Goal: Task Accomplishment & Management: Complete application form

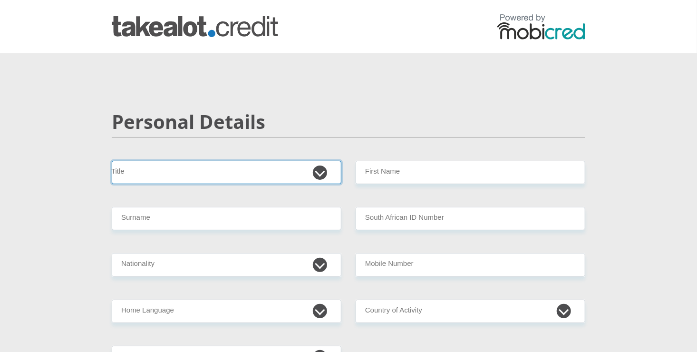
click at [236, 161] on select "Mr Ms Mrs Dr [PERSON_NAME]" at bounding box center [227, 172] width 230 height 23
select select "Ms"
click at [112, 161] on select "Mr Ms Mrs Dr [PERSON_NAME]" at bounding box center [227, 172] width 230 height 23
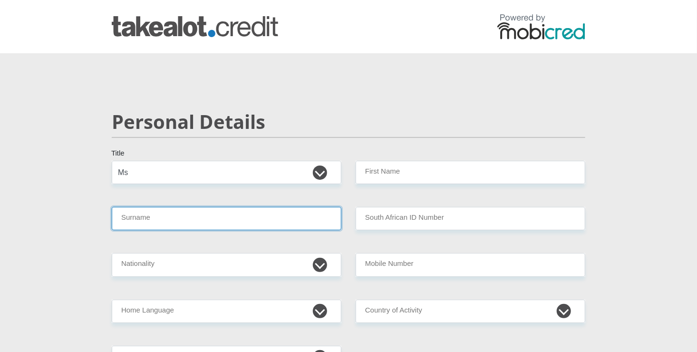
click at [179, 219] on input "Surname" at bounding box center [227, 218] width 230 height 23
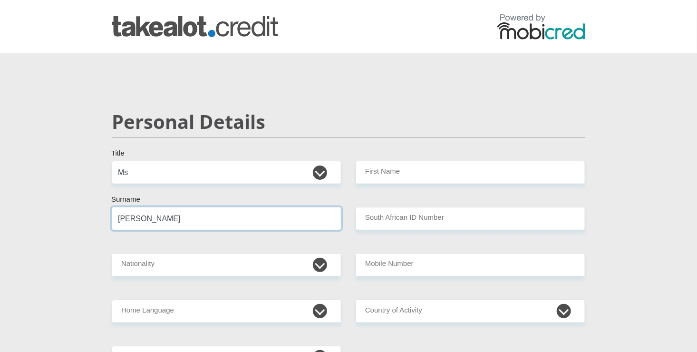
type input "[PERSON_NAME]"
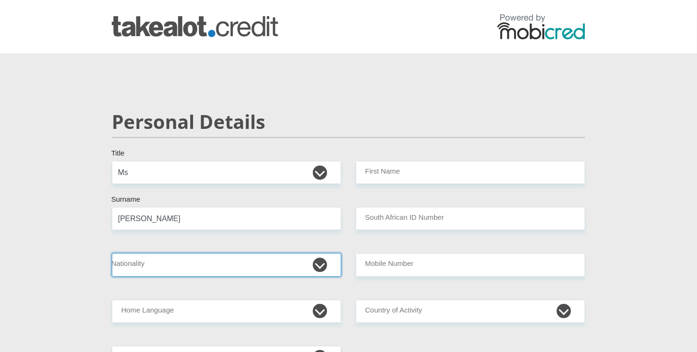
click at [160, 261] on select "[GEOGRAPHIC_DATA] [GEOGRAPHIC_DATA] [GEOGRAPHIC_DATA] [GEOGRAPHIC_DATA] [GEOGRA…" at bounding box center [227, 264] width 230 height 23
select select "ZAF"
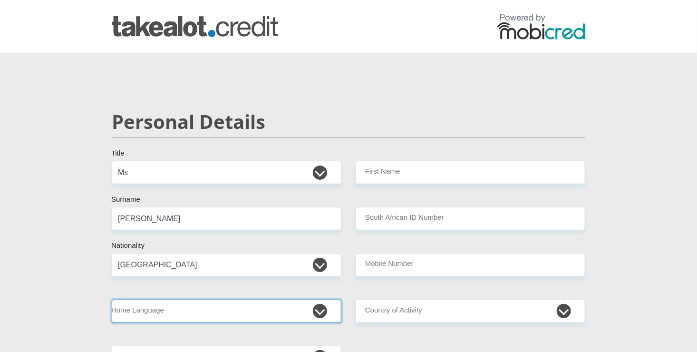
click at [187, 316] on select "Afrikaans English Sepedi South Ndebele Southern Sotho Swati Tsonga Tswana Venda…" at bounding box center [227, 311] width 230 height 23
select select "tsn"
click at [112, 300] on select "Afrikaans English Sepedi South Ndebele Southern Sotho Swati Tsonga Tswana Venda…" at bounding box center [227, 311] width 230 height 23
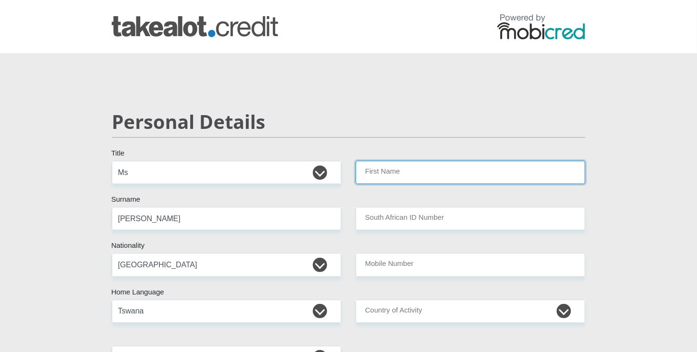
click at [470, 169] on input "First Name" at bounding box center [471, 172] width 230 height 23
type input "Tsholofelo"
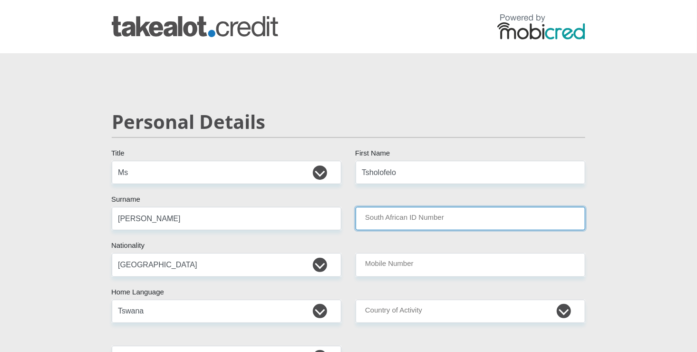
type input "9908300535080"
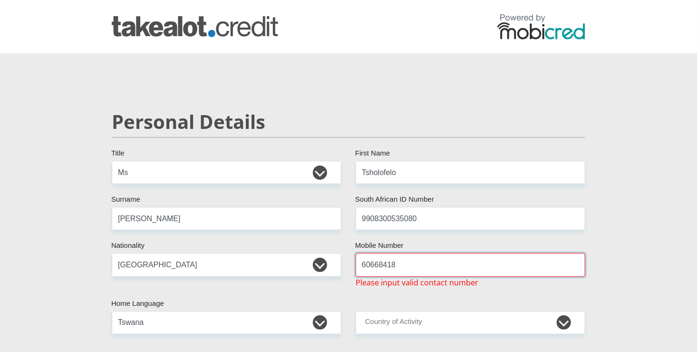
click at [360, 264] on input "60668418" at bounding box center [471, 264] width 230 height 23
type input "0606684189"
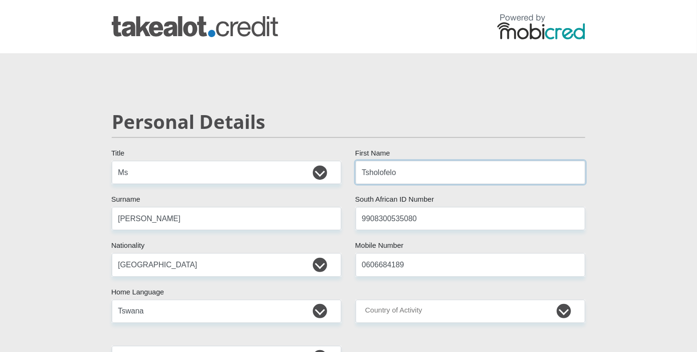
click at [424, 163] on input "Tsholofelo" at bounding box center [471, 172] width 230 height 23
click at [395, 171] on input "TsholofeloLisbet" at bounding box center [471, 172] width 230 height 23
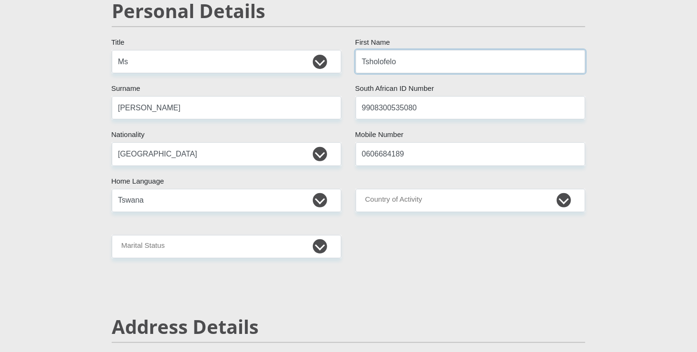
scroll to position [133, 0]
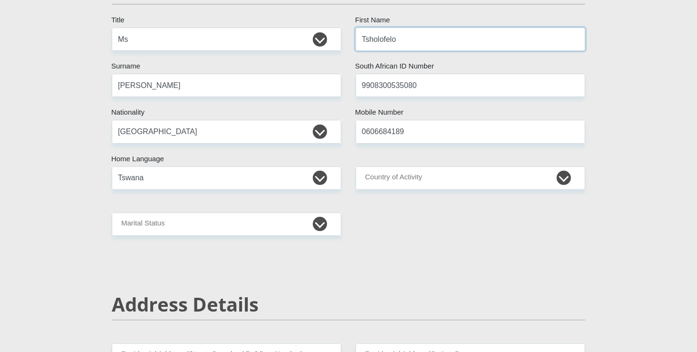
type input "Tsholofelo"
click at [283, 226] on select "Married ANC Single Divorced Widowed Married COP or Customary Law" at bounding box center [227, 224] width 230 height 23
select select "2"
click at [112, 213] on select "Married ANC Single Divorced Widowed Married COP or Customary Law" at bounding box center [227, 224] width 230 height 23
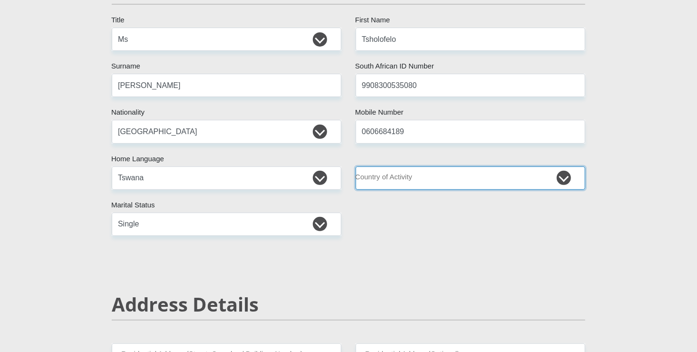
click at [428, 180] on select "[GEOGRAPHIC_DATA] [GEOGRAPHIC_DATA] [GEOGRAPHIC_DATA] [GEOGRAPHIC_DATA] [GEOGRA…" at bounding box center [471, 177] width 230 height 23
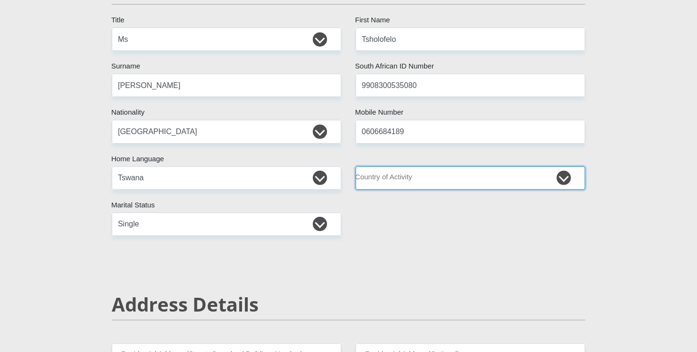
click at [446, 174] on select "[GEOGRAPHIC_DATA] [GEOGRAPHIC_DATA] [GEOGRAPHIC_DATA] [GEOGRAPHIC_DATA] [GEOGRA…" at bounding box center [471, 177] width 230 height 23
select select "ZAF"
click at [446, 182] on select "[GEOGRAPHIC_DATA] [GEOGRAPHIC_DATA] [GEOGRAPHIC_DATA] [GEOGRAPHIC_DATA] [GEOGRA…" at bounding box center [471, 177] width 230 height 23
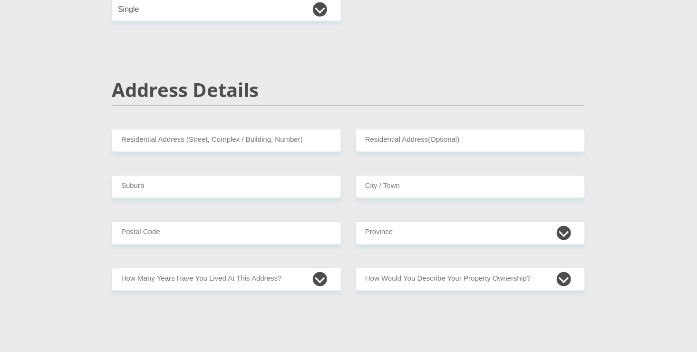
scroll to position [361, 0]
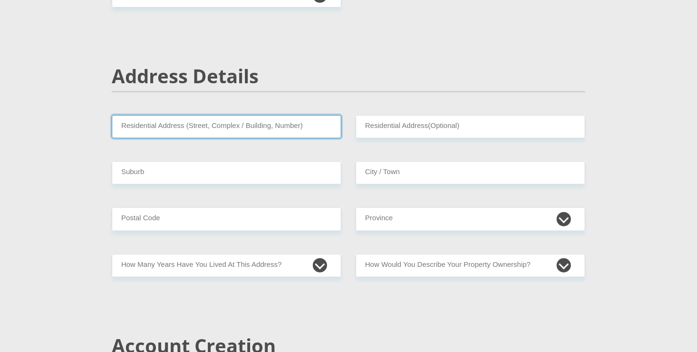
click at [273, 131] on input "Residential Address (Street, Complex / Building, Number)" at bounding box center [227, 126] width 230 height 23
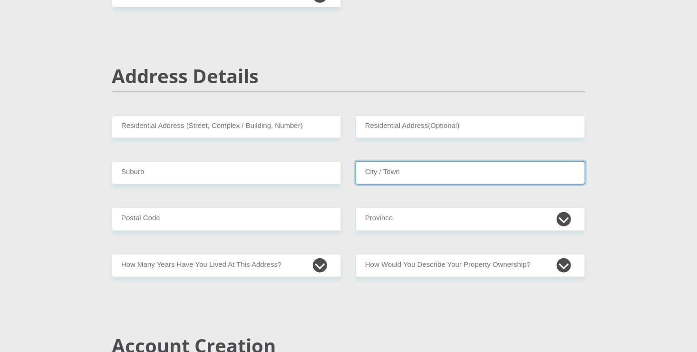
click at [448, 173] on input "City / Town" at bounding box center [471, 172] width 230 height 23
type input "madikwe"
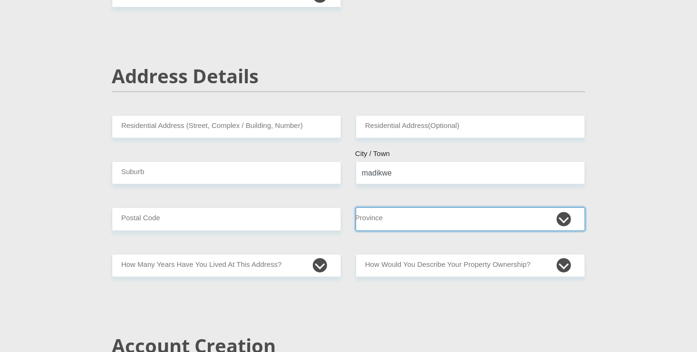
click at [449, 224] on select "Eastern Cape Free State [GEOGRAPHIC_DATA] [GEOGRAPHIC_DATA][DATE] [GEOGRAPHIC_D…" at bounding box center [471, 218] width 230 height 23
select select "[GEOGRAPHIC_DATA]"
click at [356, 207] on select "Eastern Cape Free State [GEOGRAPHIC_DATA] [GEOGRAPHIC_DATA][DATE] [GEOGRAPHIC_D…" at bounding box center [471, 218] width 230 height 23
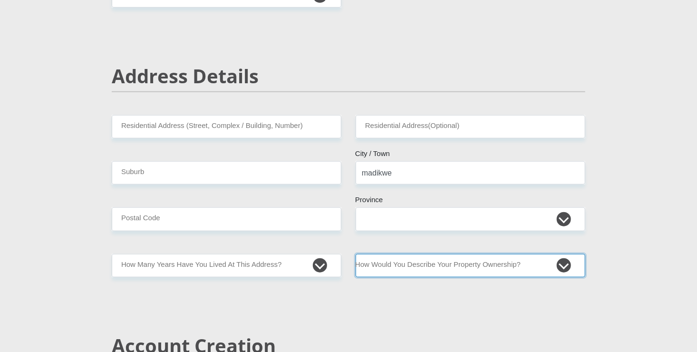
click at [455, 268] on select "Owned Rented Family Owned Company Dwelling" at bounding box center [471, 265] width 230 height 23
select select "parents"
click at [356, 254] on select "Owned Rented Family Owned Company Dwelling" at bounding box center [471, 265] width 230 height 23
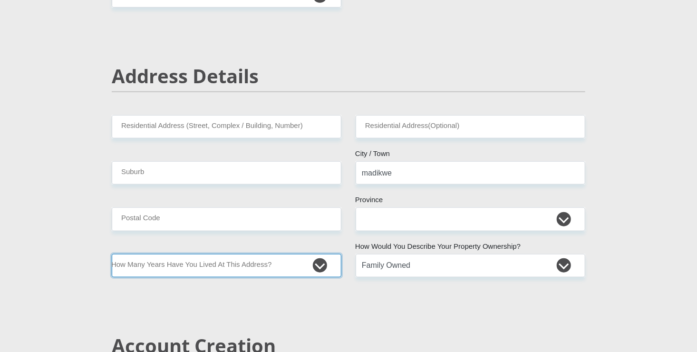
click at [276, 270] on select "less than 1 year 1-3 years 3-5 years 5+ years" at bounding box center [227, 265] width 230 height 23
select select "5"
click at [112, 254] on select "less than 1 year 1-3 years 3-5 years 5+ years" at bounding box center [227, 265] width 230 height 23
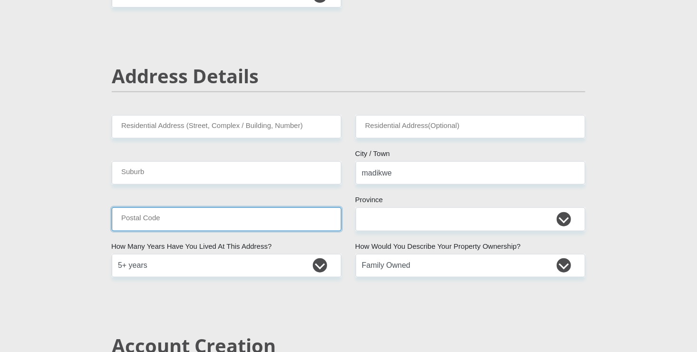
click at [186, 219] on input "Postal Code" at bounding box center [227, 218] width 230 height 23
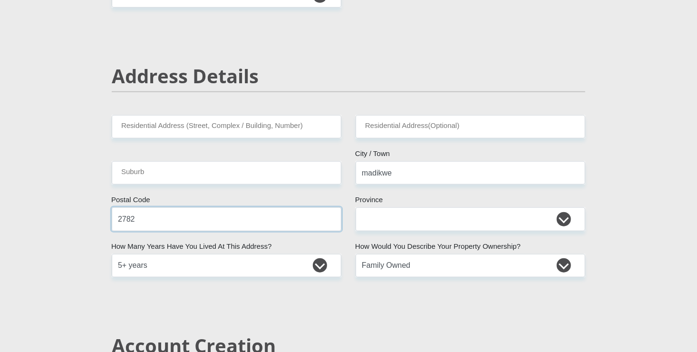
type input "2782"
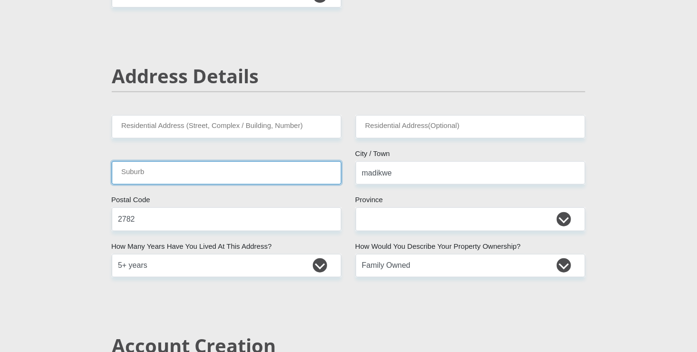
click at [218, 166] on input "Suburb" at bounding box center [227, 172] width 230 height 23
type input "se"
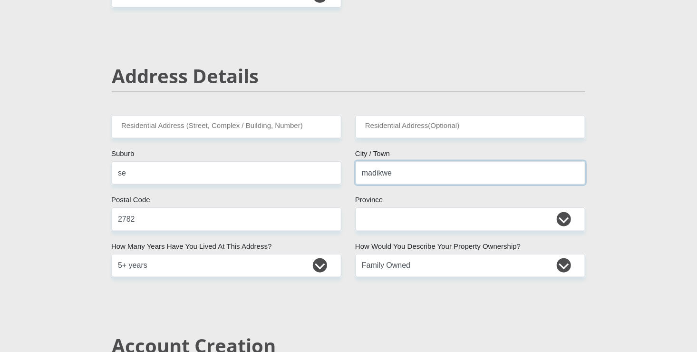
click at [397, 172] on input "madikwe" at bounding box center [471, 172] width 230 height 23
type input "m"
type input "r"
type input "Rusternburg"
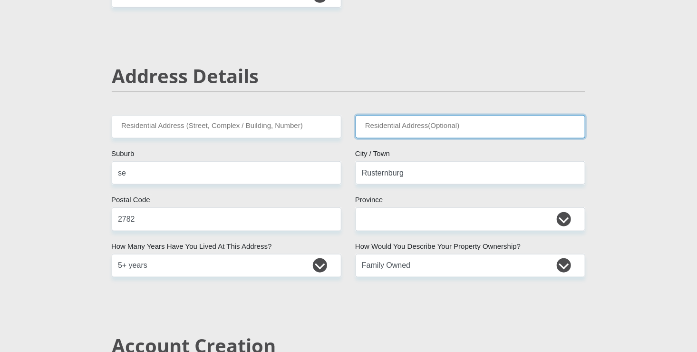
click at [377, 121] on input "Residential Address(Optional)" at bounding box center [471, 126] width 230 height 23
click at [436, 125] on input "10191okraal section" at bounding box center [471, 126] width 230 height 23
type input "10191"
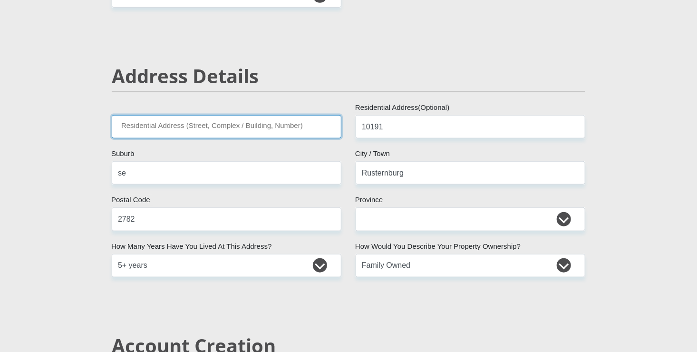
click at [247, 123] on input "Residential Address (Street, Complex / Building, Number)" at bounding box center [227, 126] width 230 height 23
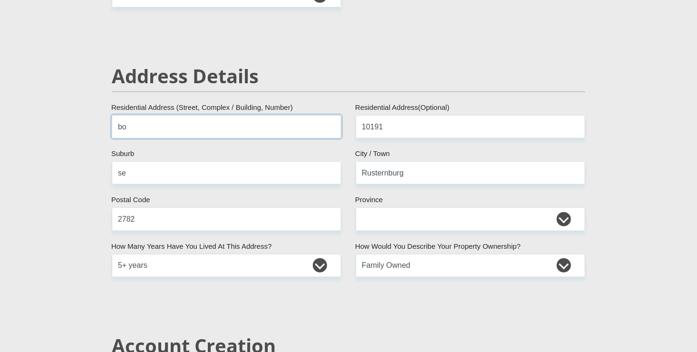
type input "b"
type input "Bokraal section"
click at [138, 177] on input "se" at bounding box center [227, 172] width 230 height 23
type input "s"
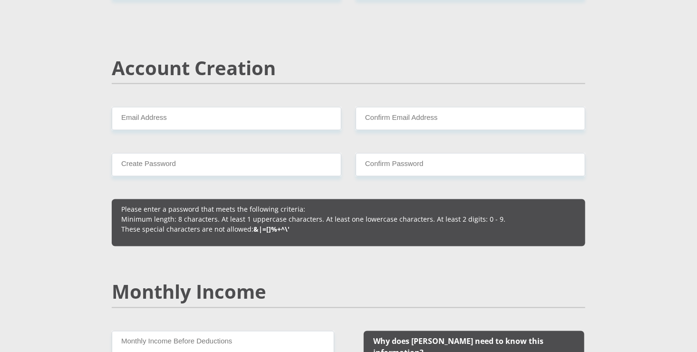
scroll to position [647, 0]
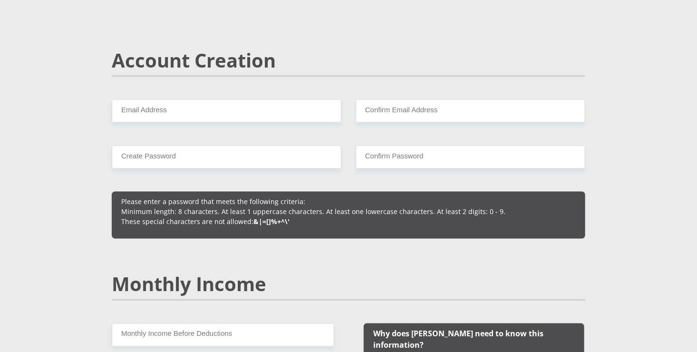
type input "madikwe"
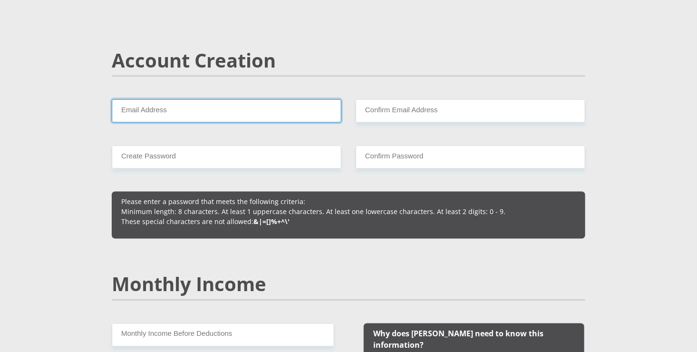
click at [204, 103] on input "Email Address" at bounding box center [227, 110] width 230 height 23
type input "[EMAIL_ADDRESS][DOMAIN_NAME]"
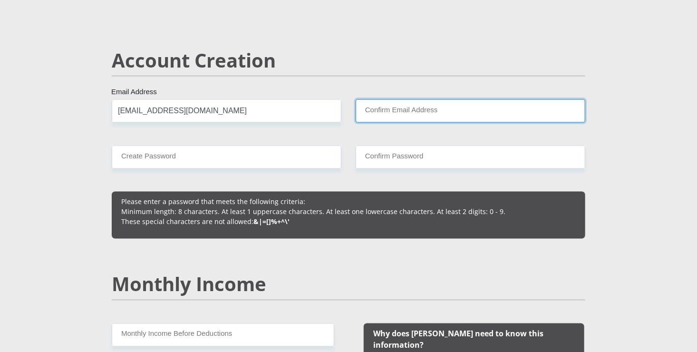
type input "[EMAIL_ADDRESS][DOMAIN_NAME]"
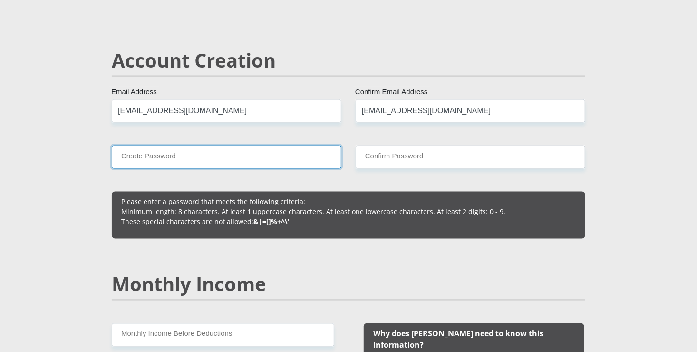
click at [196, 152] on input "Create Password" at bounding box center [227, 157] width 230 height 23
click at [160, 158] on input "Tsholofelo@12" at bounding box center [227, 157] width 230 height 23
type input "Tsholofelo12"
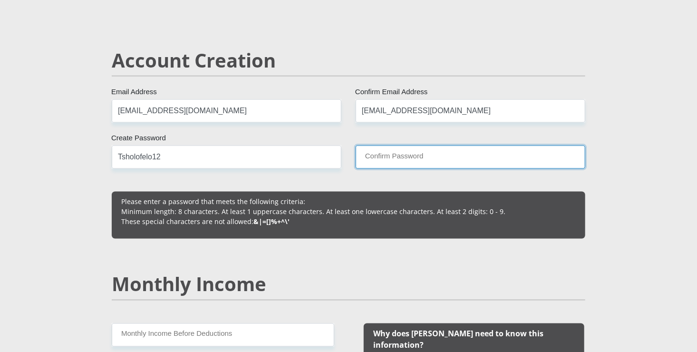
click at [371, 155] on input "Confirm Password" at bounding box center [471, 157] width 230 height 23
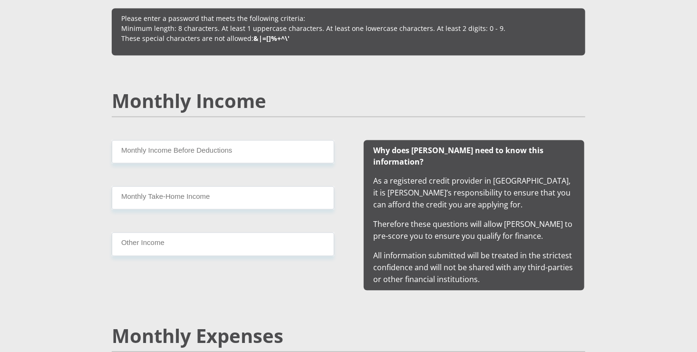
scroll to position [837, 0]
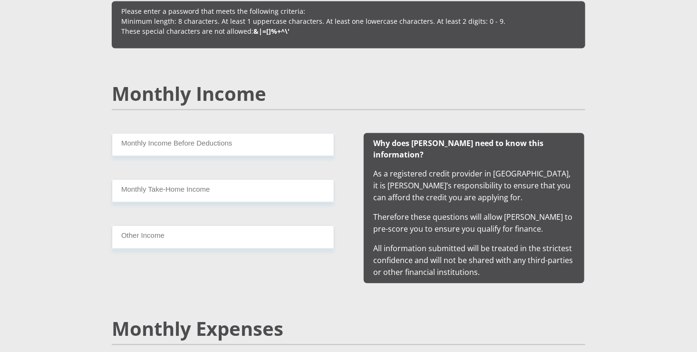
type input "Tsholofelo12"
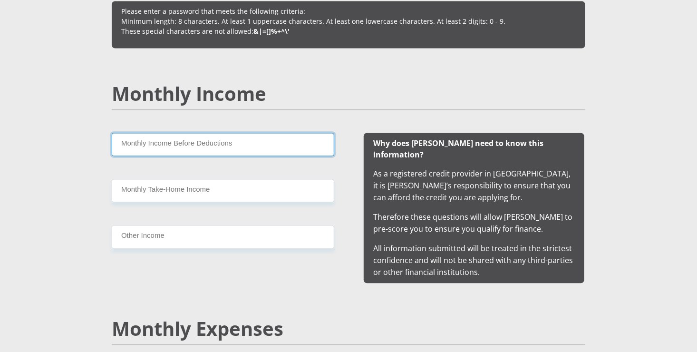
click at [237, 143] on input "Monthly Income Before Deductions" at bounding box center [223, 144] width 223 height 23
type input "5000"
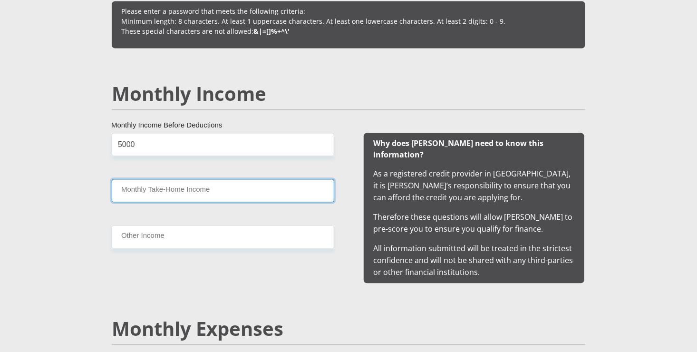
click at [169, 188] on input "Monthly Take-Home Income" at bounding box center [223, 190] width 223 height 23
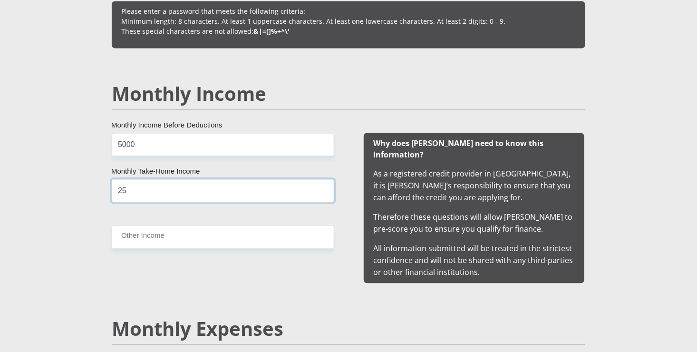
type input "2"
type input "4500"
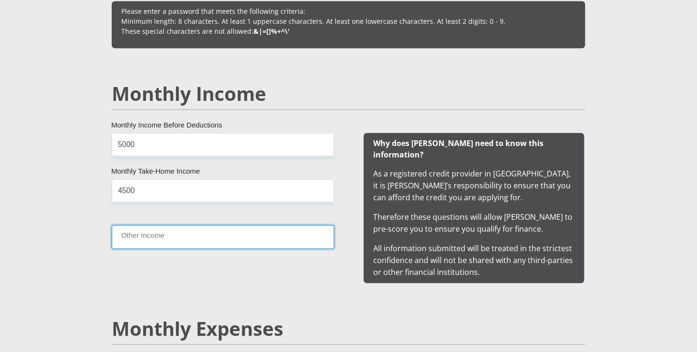
click at [155, 235] on input "Other Income" at bounding box center [223, 236] width 223 height 23
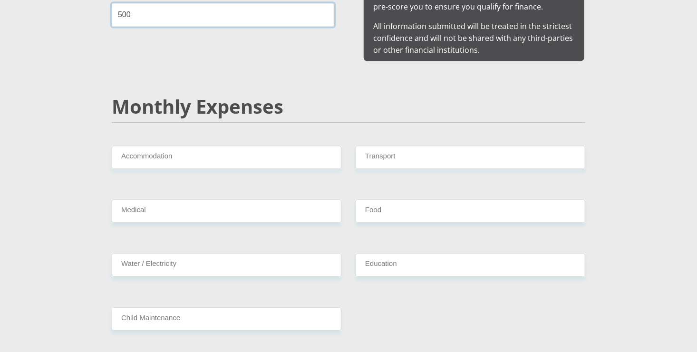
scroll to position [1065, 0]
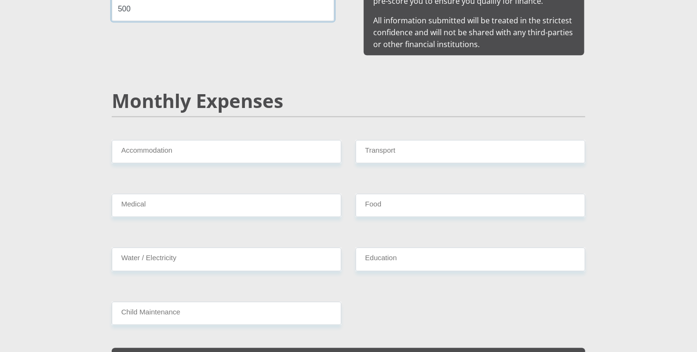
type input "500"
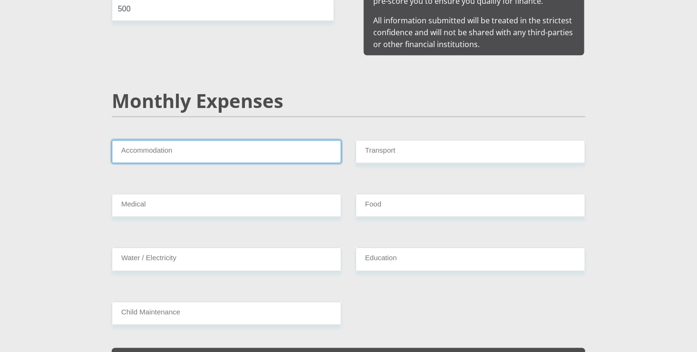
click at [234, 143] on input "Accommodation" at bounding box center [227, 151] width 230 height 23
type input "00.00"
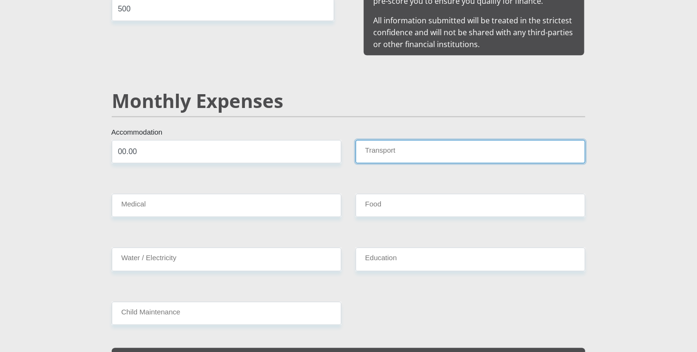
click at [394, 140] on input "Transport" at bounding box center [471, 151] width 230 height 23
type input "312.00"
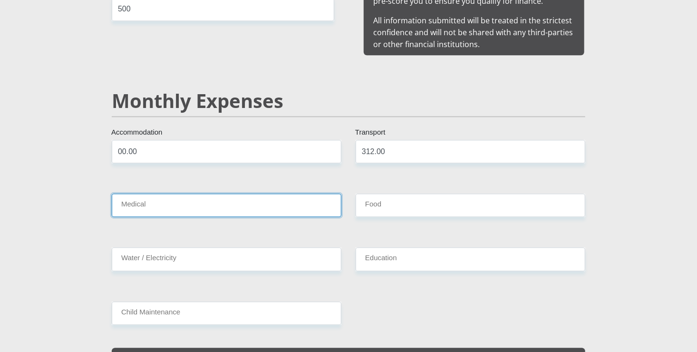
click at [214, 198] on input "Medical" at bounding box center [227, 205] width 230 height 23
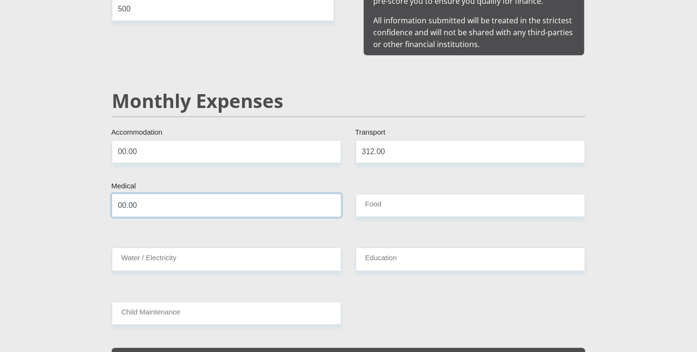
type input "00.00"
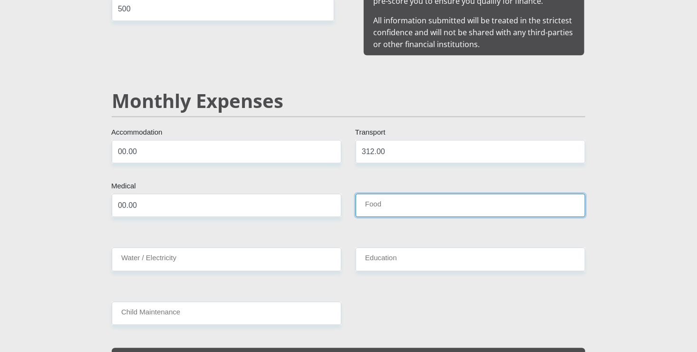
click at [398, 194] on input "Food" at bounding box center [471, 205] width 230 height 23
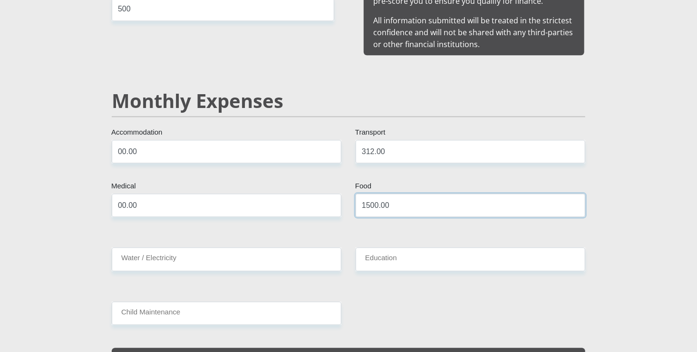
type input "1500.00"
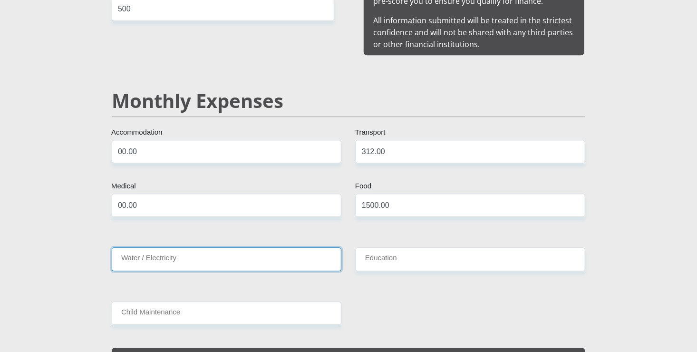
click at [226, 247] on input "Water / Electricity" at bounding box center [227, 258] width 230 height 23
type input "300.00"
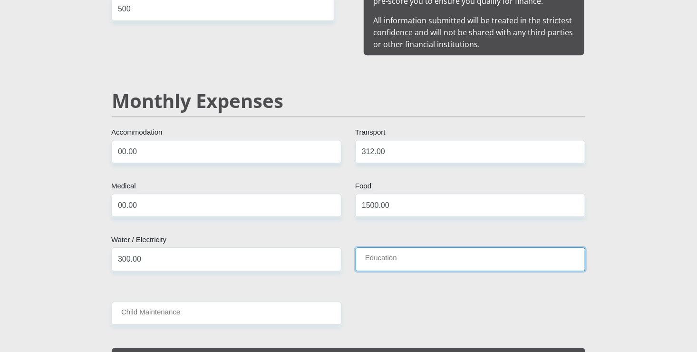
click at [384, 247] on input "Education" at bounding box center [471, 258] width 230 height 23
type input "00.00"
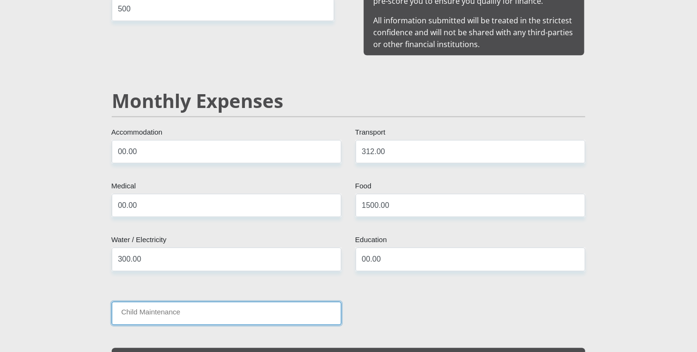
click at [184, 301] on input "Child Maintenance" at bounding box center [227, 312] width 230 height 23
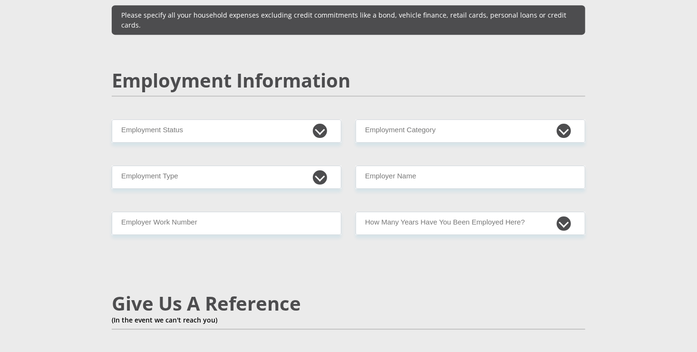
scroll to position [1427, 0]
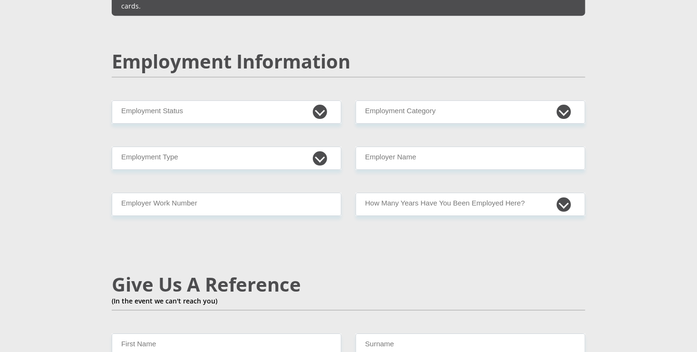
type input "00.00"
click at [237, 100] on select "Permanent/Full-time Part-time/Casual [DEMOGRAPHIC_DATA] Worker Self-Employed Ho…" at bounding box center [227, 111] width 230 height 23
select select "4"
click at [112, 100] on select "Permanent/Full-time Part-time/Casual [DEMOGRAPHIC_DATA] Worker Self-Employed Ho…" at bounding box center [227, 111] width 230 height 23
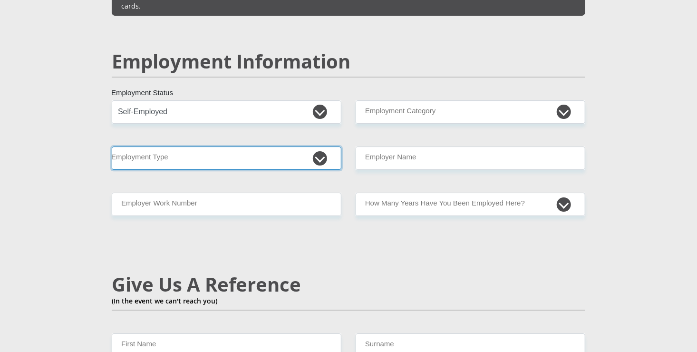
click at [211, 146] on select "College/Lecturer Craft Seller Creative Driver Executive Farmer Forces - Non Com…" at bounding box center [227, 157] width 230 height 23
select select "Executive"
click at [112, 146] on select "College/Lecturer Craft Seller Creative Driver Executive Farmer Forces - Non Com…" at bounding box center [227, 157] width 230 height 23
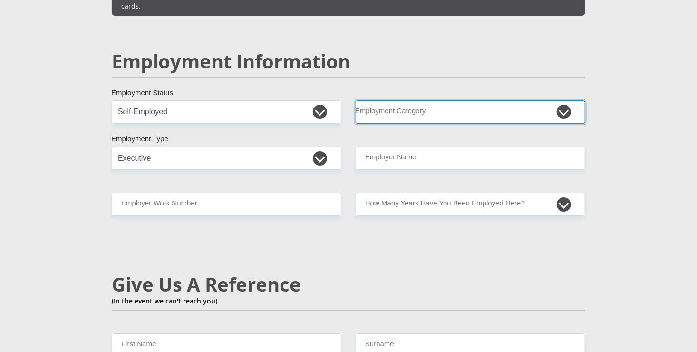
click at [379, 100] on select "AGRICULTURE ALCOHOL & TOBACCO CONSTRUCTION MATERIALS METALLURGY EQUIPMENT FOR R…" at bounding box center [471, 111] width 230 height 23
click at [395, 100] on select "AGRICULTURE ALCOHOL & TOBACCO CONSTRUCTION MATERIALS METALLURGY EQUIPMENT FOR R…" at bounding box center [471, 111] width 230 height 23
click at [499, 100] on select "AGRICULTURE ALCOHOL & TOBACCO CONSTRUCTION MATERIALS METALLURGY EQUIPMENT FOR R…" at bounding box center [471, 111] width 230 height 23
select select "14"
click at [356, 100] on select "AGRICULTURE ALCOHOL & TOBACCO CONSTRUCTION MATERIALS METALLURGY EQUIPMENT FOR R…" at bounding box center [471, 111] width 230 height 23
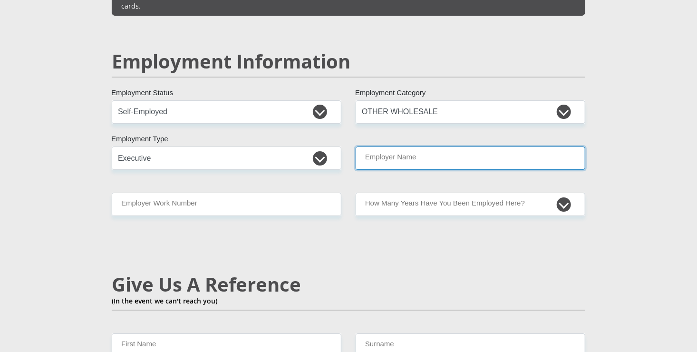
click at [441, 146] on input "Employer Name" at bounding box center [471, 157] width 230 height 23
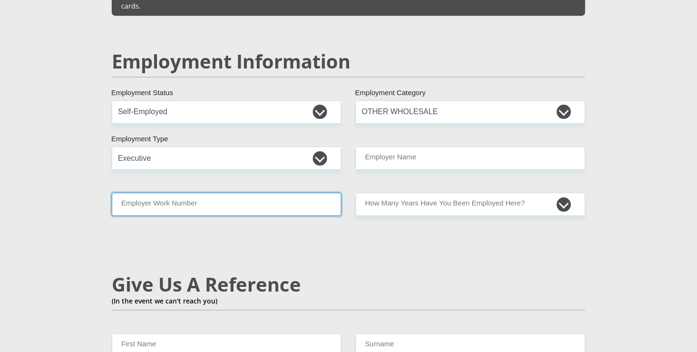
type input "60668418"
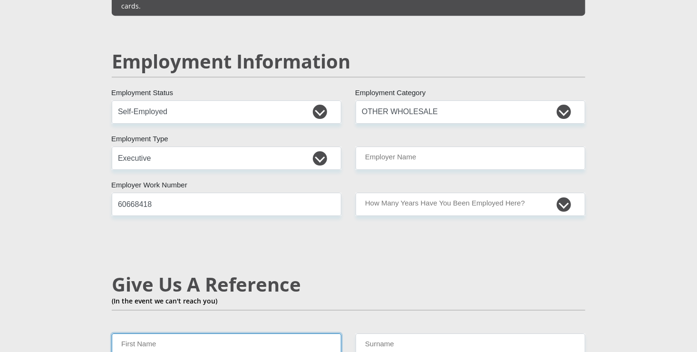
type input "Tsholofelo"
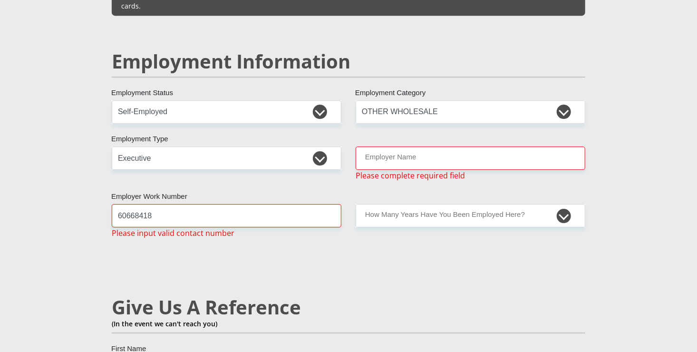
type input "[PERSON_NAME]"
click at [428, 146] on input "Employer Name" at bounding box center [471, 157] width 230 height 23
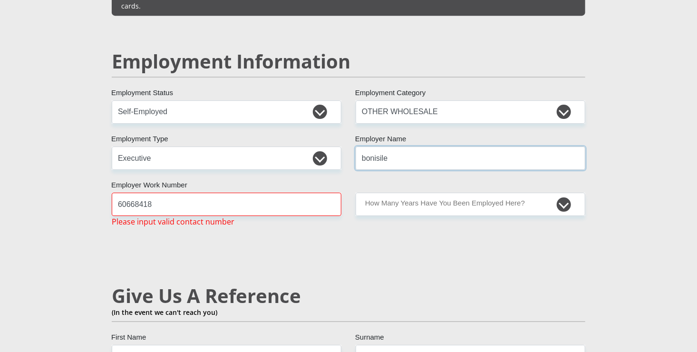
type input "bonisile"
click at [244, 193] on input "60668418" at bounding box center [227, 204] width 230 height 23
type input "6"
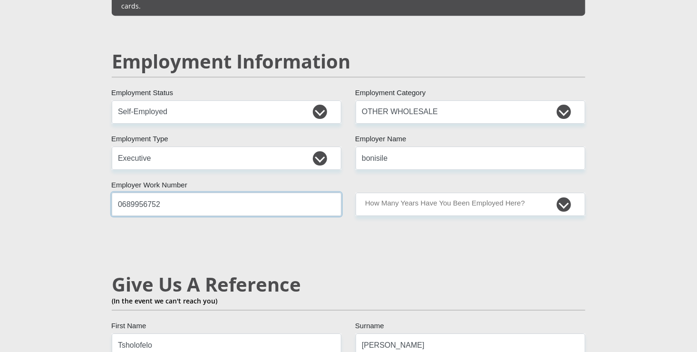
type input "0689956752"
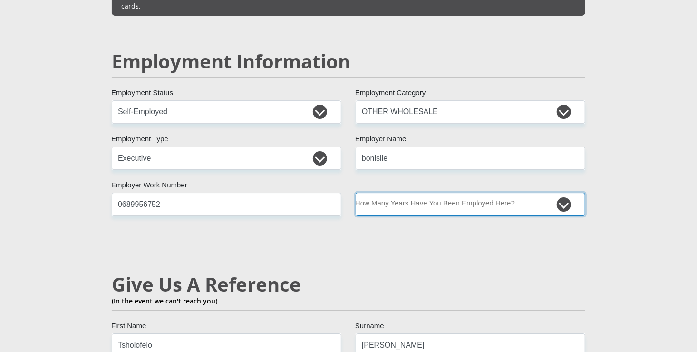
click at [396, 193] on select "less than 1 year 1-3 years 3-5 years 5+ years" at bounding box center [471, 204] width 230 height 23
select select "24"
click at [356, 193] on select "less than 1 year 1-3 years 3-5 years 5+ years" at bounding box center [471, 204] width 230 height 23
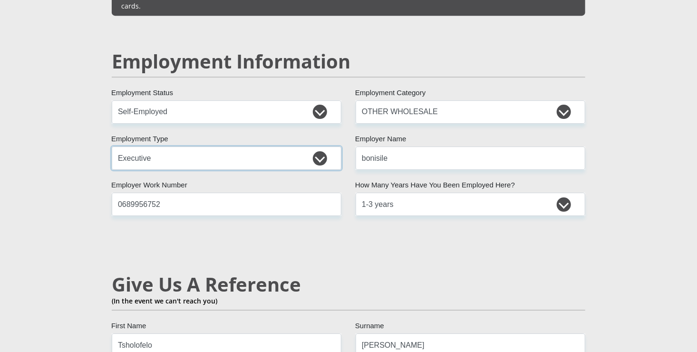
click at [249, 146] on select "College/Lecturer Craft Seller Creative Driver Executive Farmer Forces - Non Com…" at bounding box center [227, 157] width 230 height 23
select select "Farmer"
click at [112, 146] on select "College/Lecturer Craft Seller Creative Driver Executive Farmer Forces - Non Com…" at bounding box center [227, 157] width 230 height 23
click at [366, 146] on input "bonisile" at bounding box center [471, 157] width 230 height 23
type input "Bonisile"
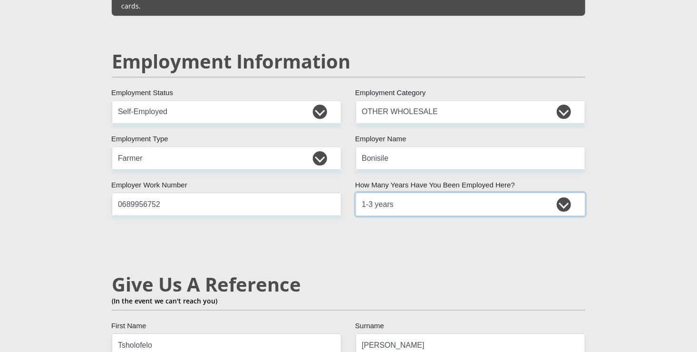
click at [397, 193] on select "less than 1 year 1-3 years 3-5 years 5+ years" at bounding box center [471, 204] width 230 height 23
click at [343, 208] on div "Mr Ms Mrs Dr [PERSON_NAME] Title Tsholofelo First Name [PERSON_NAME] Surname 99…" at bounding box center [349, 90] width 488 height 2712
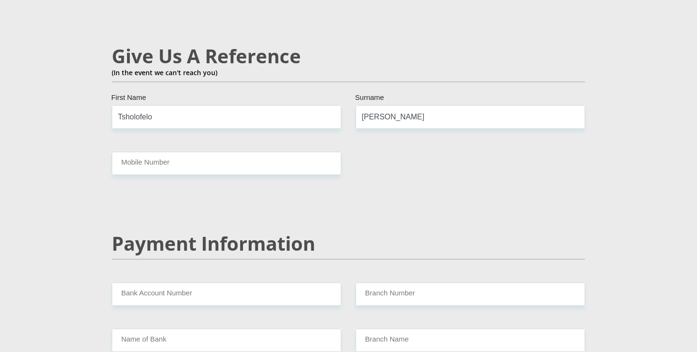
scroll to position [1674, 0]
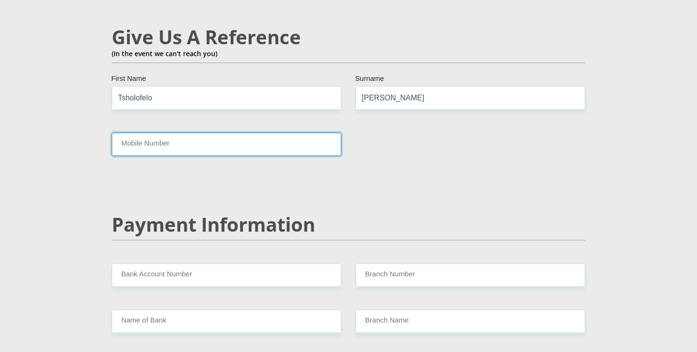
click at [258, 133] on input "Mobile Number" at bounding box center [227, 144] width 230 height 23
type input "06899956752"
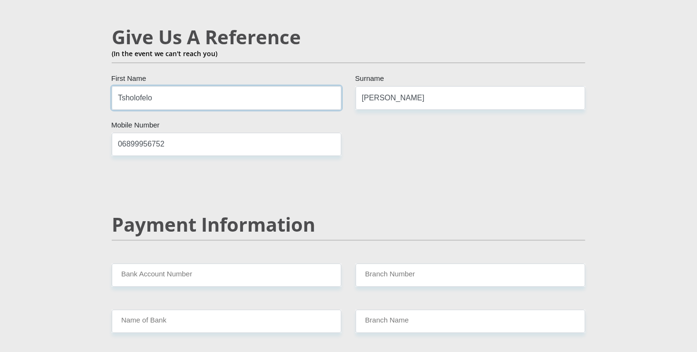
click at [224, 86] on input "Tsholofelo" at bounding box center [227, 97] width 230 height 23
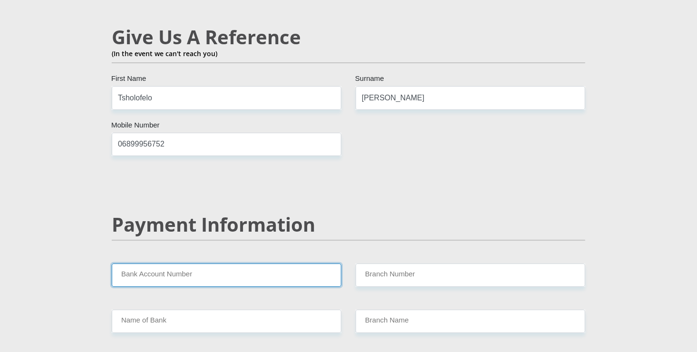
click at [203, 263] on input "Bank Account Number" at bounding box center [227, 274] width 230 height 23
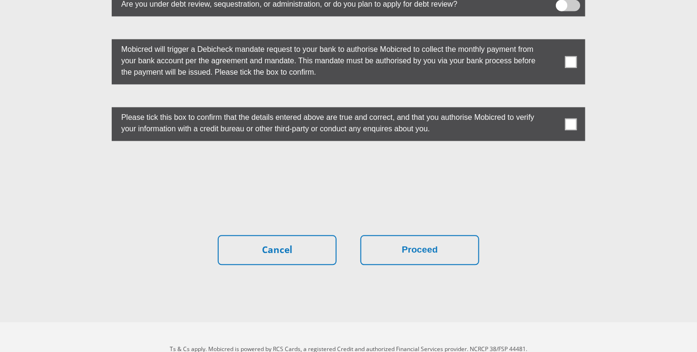
scroll to position [2673, 0]
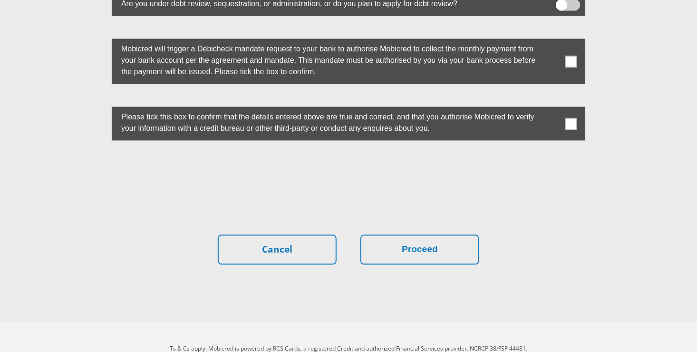
click at [571, 117] on span at bounding box center [571, 123] width 12 height 12
click at [552, 109] on input "checkbox" at bounding box center [552, 109] width 0 height 0
click at [571, 55] on span at bounding box center [571, 61] width 12 height 12
click at [552, 41] on input "checkbox" at bounding box center [552, 41] width 0 height 0
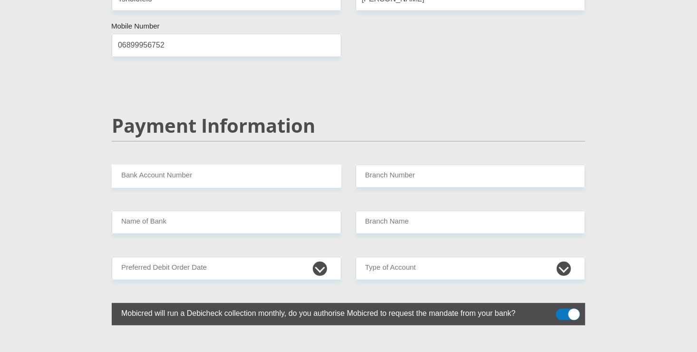
scroll to position [1754, 0]
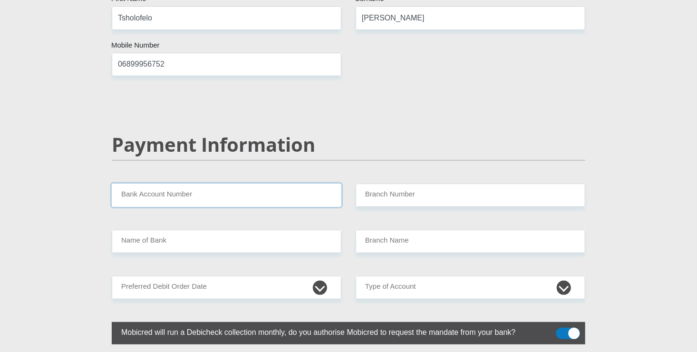
click at [206, 184] on input "Bank Account Number" at bounding box center [227, 195] width 230 height 23
type input "1738828172"
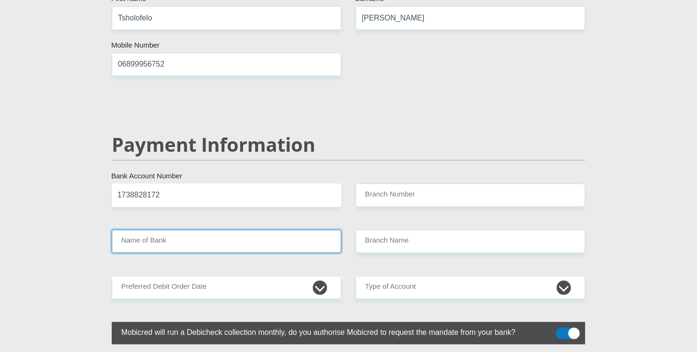
click at [212, 230] on input "Name of Bank" at bounding box center [227, 241] width 230 height 23
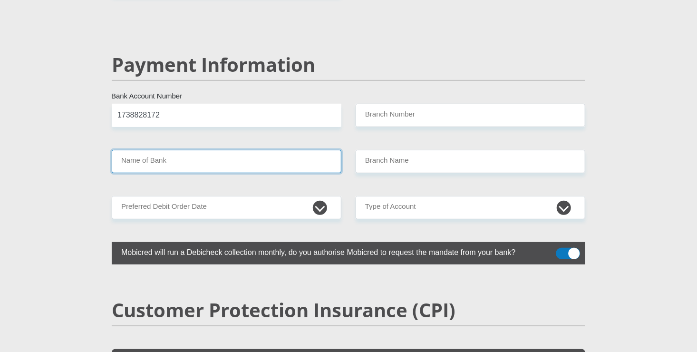
scroll to position [1818, 0]
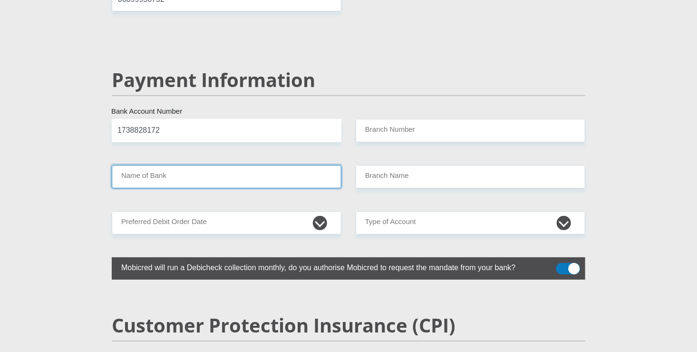
click at [221, 165] on input "Name of Bank" at bounding box center [227, 176] width 230 height 23
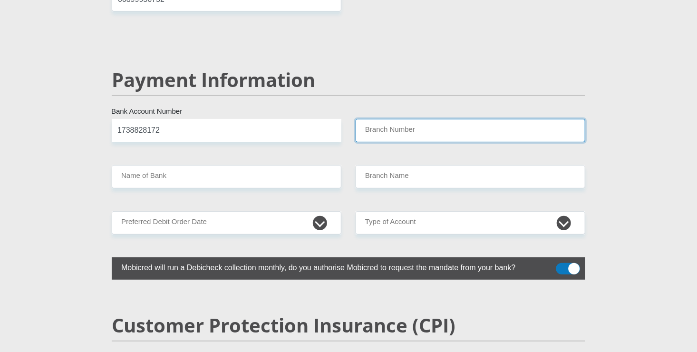
click at [375, 119] on input "Branch Number" at bounding box center [471, 130] width 230 height 23
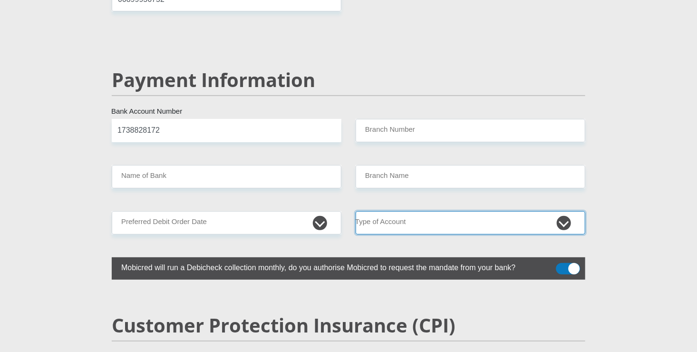
click at [428, 211] on select "Cheque Savings" at bounding box center [471, 222] width 230 height 23
select select "SAV"
click at [356, 211] on select "Cheque Savings" at bounding box center [471, 222] width 230 height 23
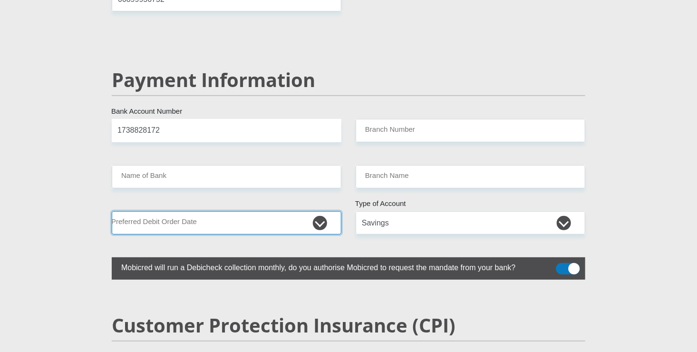
click at [301, 211] on select "1st 2nd 3rd 4th 5th 7th 18th 19th 20th 21st 22nd 23rd 24th 25th 26th 27th 28th …" at bounding box center [227, 222] width 230 height 23
select select "26"
click at [112, 211] on select "1st 2nd 3rd 4th 5th 7th 18th 19th 20th 21st 22nd 23rd 24th 25th 26th 27th 28th …" at bounding box center [227, 222] width 230 height 23
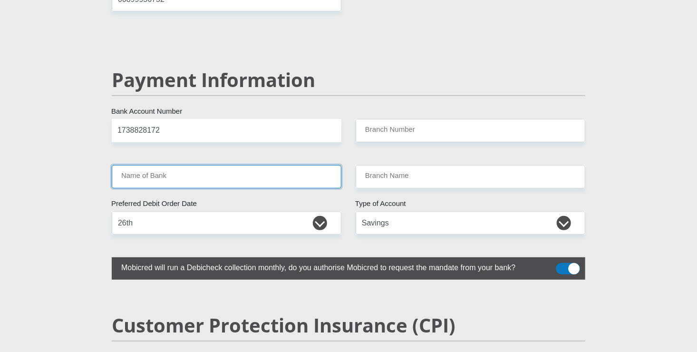
click at [274, 165] on input "Name of Bank" at bounding box center [227, 176] width 230 height 23
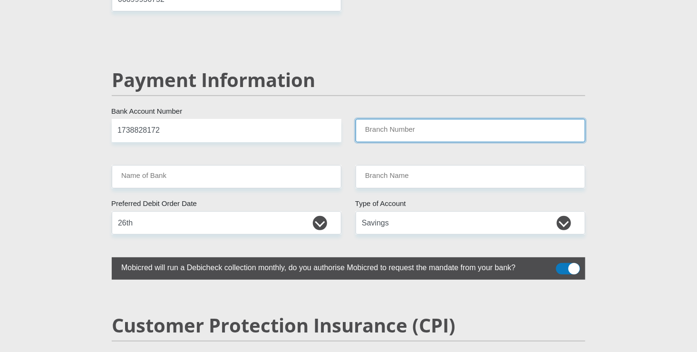
click at [401, 119] on input "Branch Number" at bounding box center [471, 130] width 230 height 23
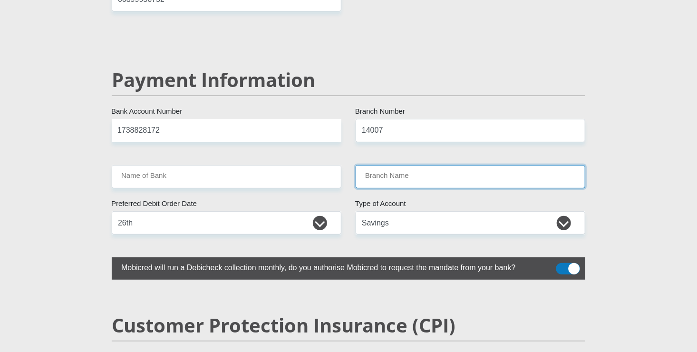
click at [417, 165] on input "Branch Name" at bounding box center [471, 176] width 230 height 23
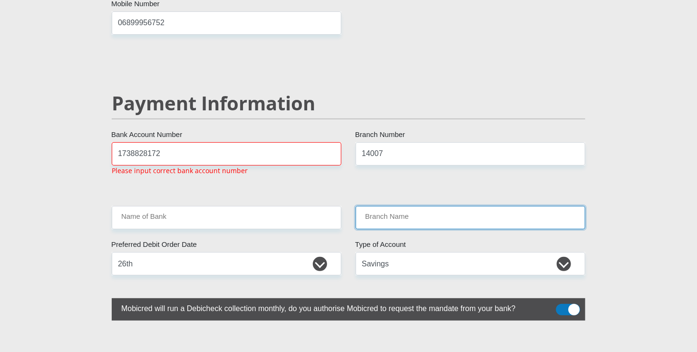
scroll to position [1795, 0]
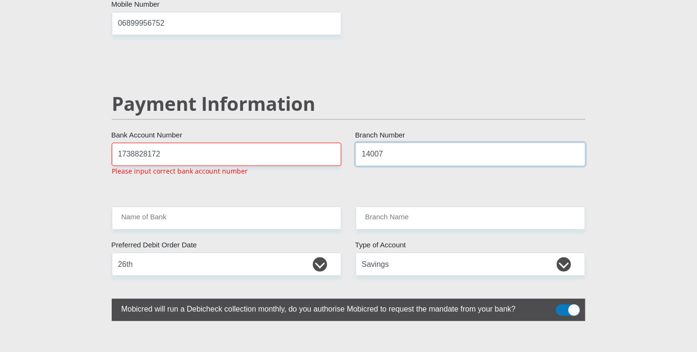
click at [396, 143] on input "14007" at bounding box center [471, 154] width 230 height 23
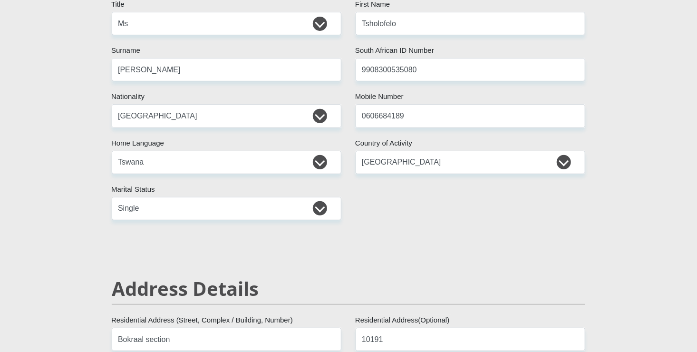
scroll to position [308, 0]
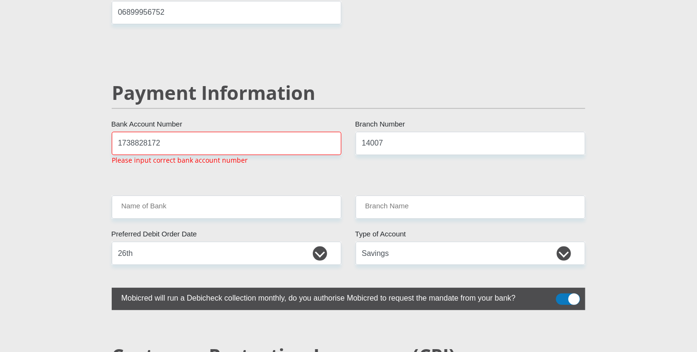
scroll to position [1809, 0]
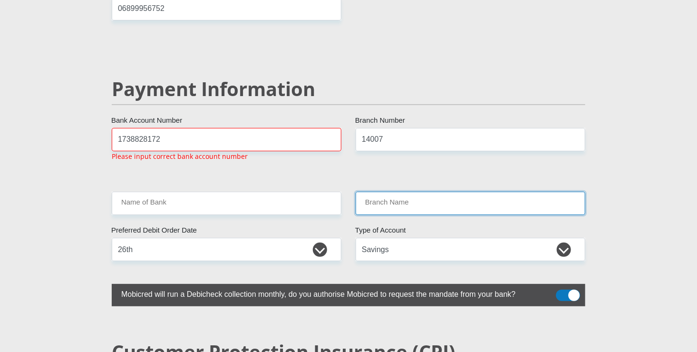
click at [409, 192] on input "Branch Name" at bounding box center [471, 203] width 230 height 23
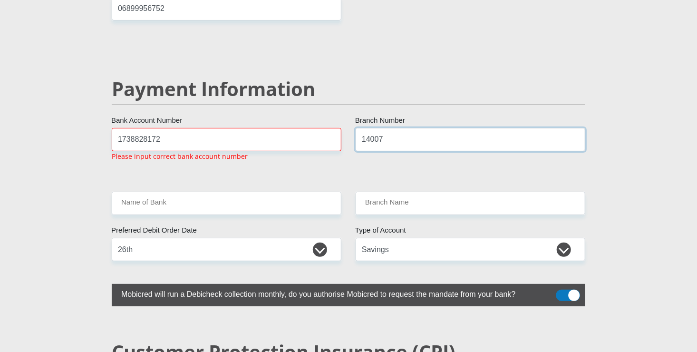
click at [404, 128] on input "14007" at bounding box center [471, 139] width 230 height 23
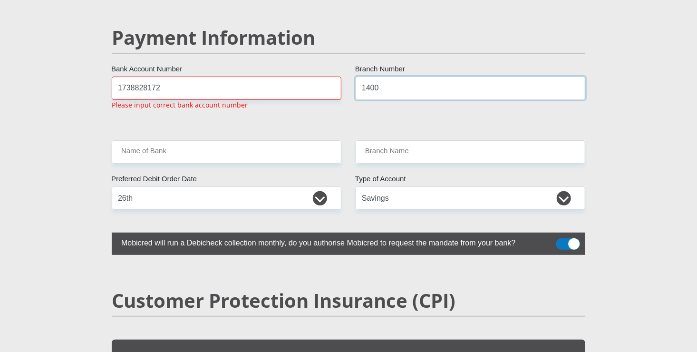
scroll to position [1848, 0]
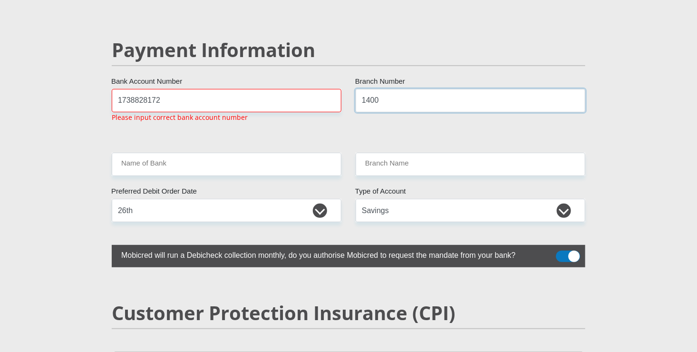
click at [390, 89] on input "1400" at bounding box center [471, 100] width 230 height 23
type input "1"
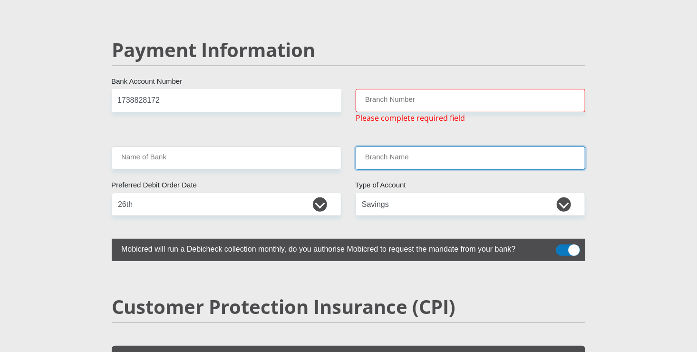
click at [406, 146] on input "Branch Name" at bounding box center [471, 157] width 230 height 23
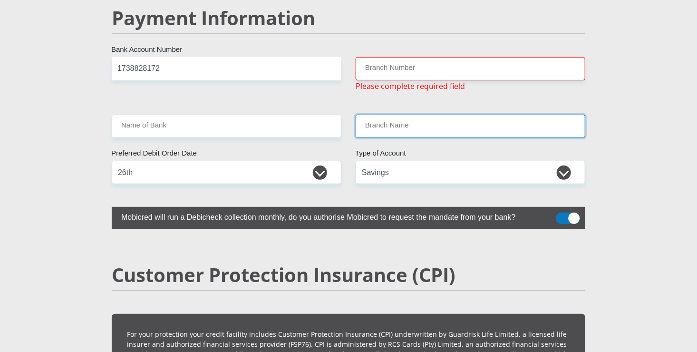
scroll to position [1871, 0]
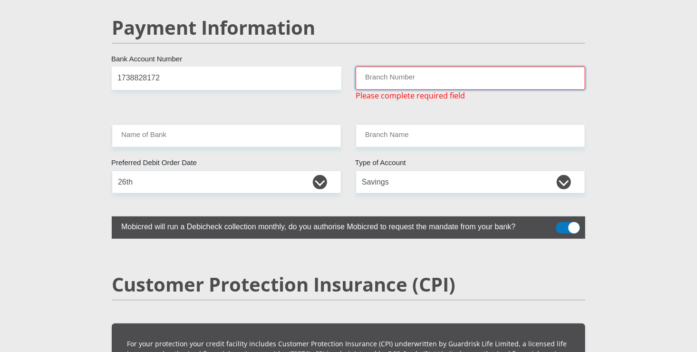
click at [416, 67] on input "Branch Number" at bounding box center [471, 78] width 230 height 23
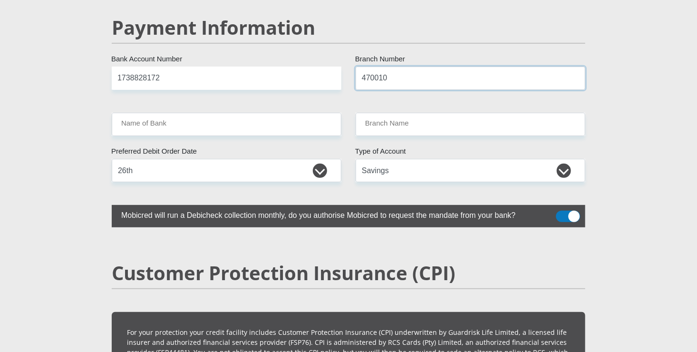
type input "470010"
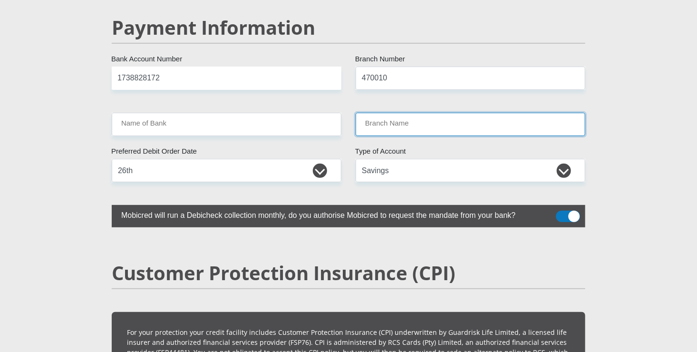
click at [406, 113] on input "Branch Name" at bounding box center [471, 124] width 230 height 23
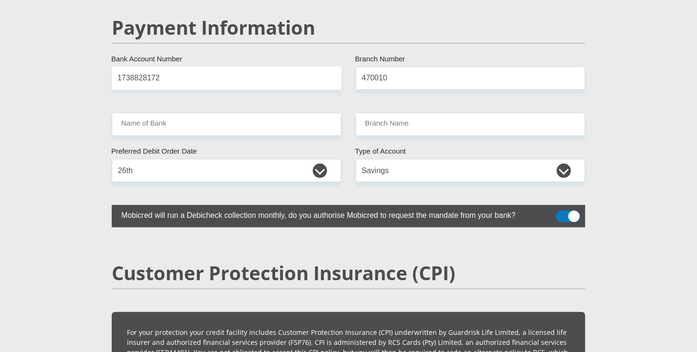
type input "CAPITEC BANK LIMITED"
type input "CAPITEC BANK CPC"
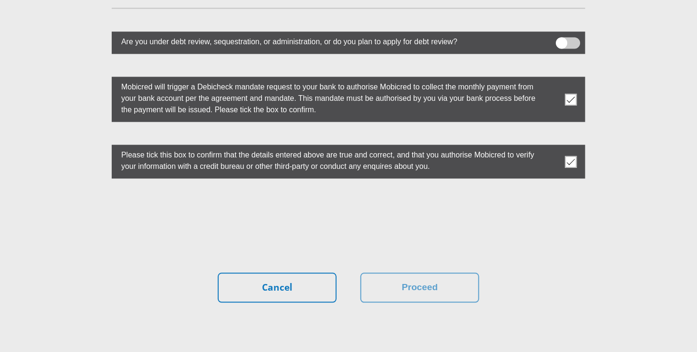
scroll to position [2673, 0]
